Goal: Task Accomplishment & Management: Use online tool/utility

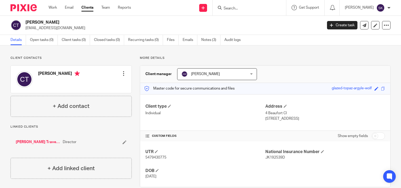
click at [88, 7] on link "Clients" at bounding box center [87, 7] width 12 height 5
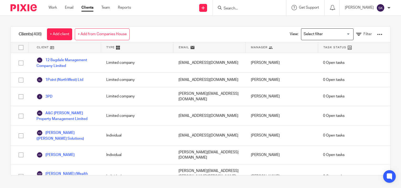
click at [377, 33] on div at bounding box center [379, 34] width 5 height 5
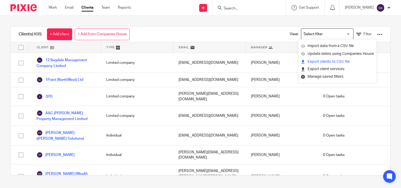
click at [347, 62] on link "Export clients to CSV file" at bounding box center [337, 62] width 73 height 8
